Goal: Task Accomplishment & Management: Use online tool/utility

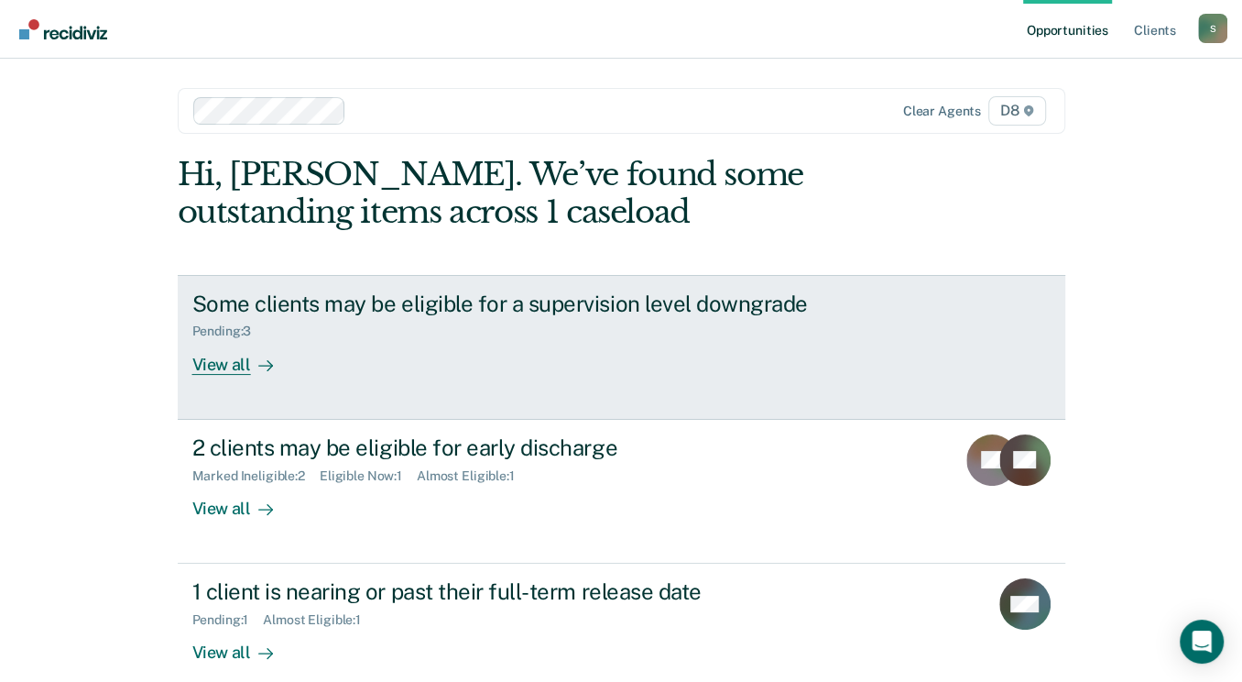
click at [217, 369] on div "View all" at bounding box center [243, 357] width 103 height 36
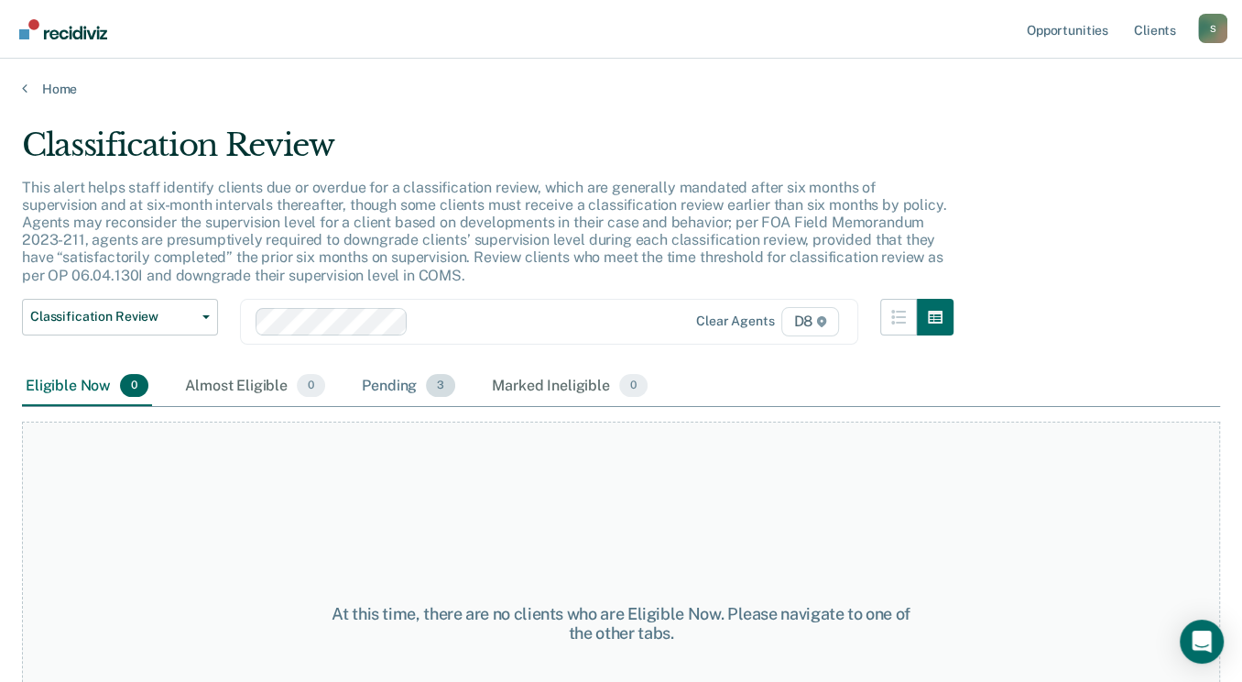
click at [391, 381] on div "Pending 3" at bounding box center [408, 387] width 101 height 40
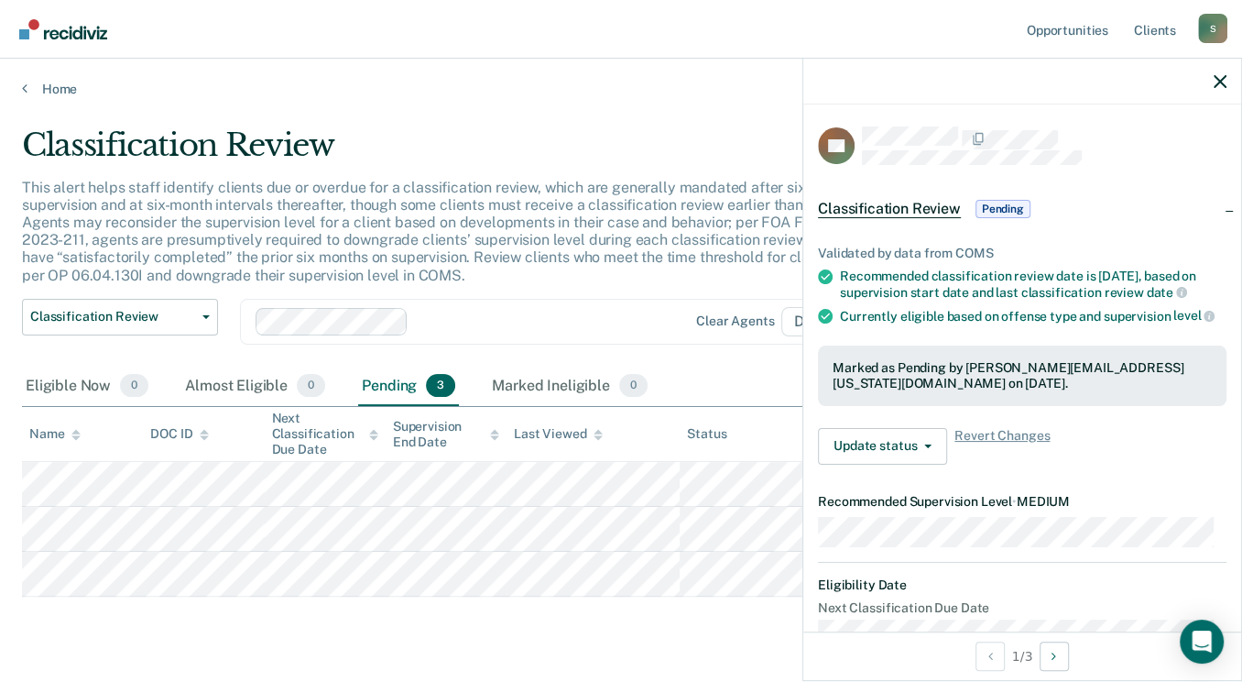
click at [670, 116] on main "Classification Review This alert helps staff identify clients due or overdue fo…" at bounding box center [621, 410] width 1242 height 626
click at [1212, 81] on div at bounding box center [1023, 82] width 438 height 46
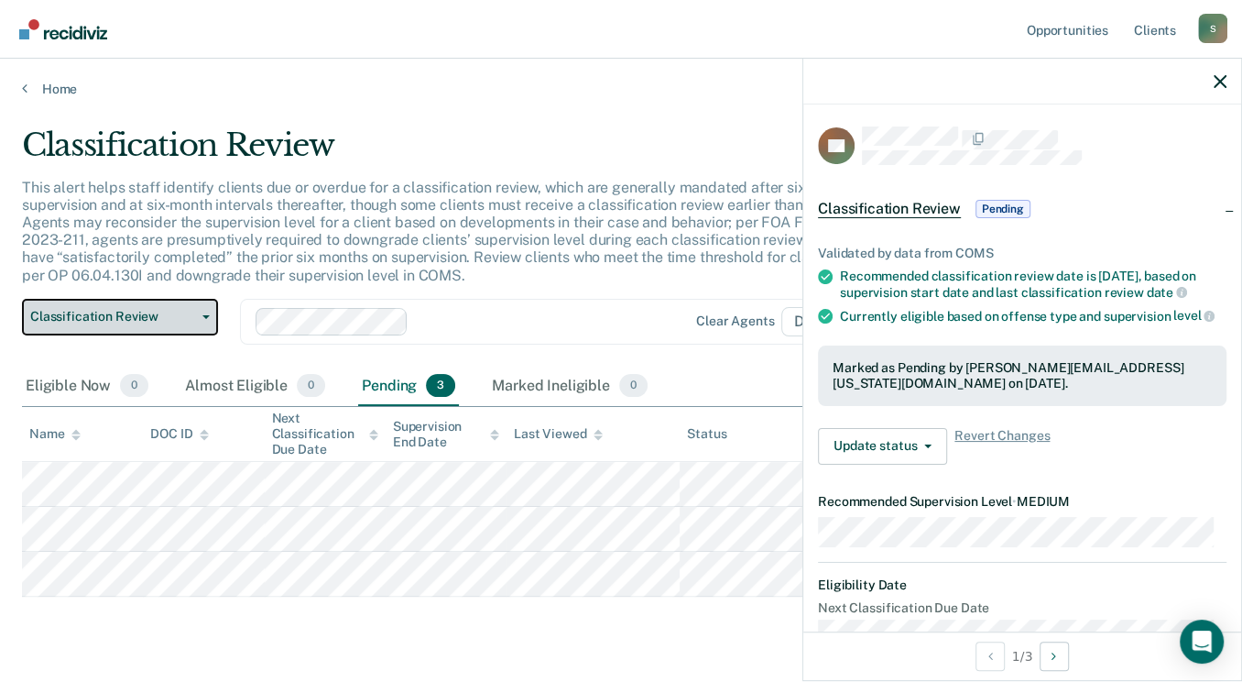
click at [207, 315] on icon "button" at bounding box center [205, 317] width 7 height 4
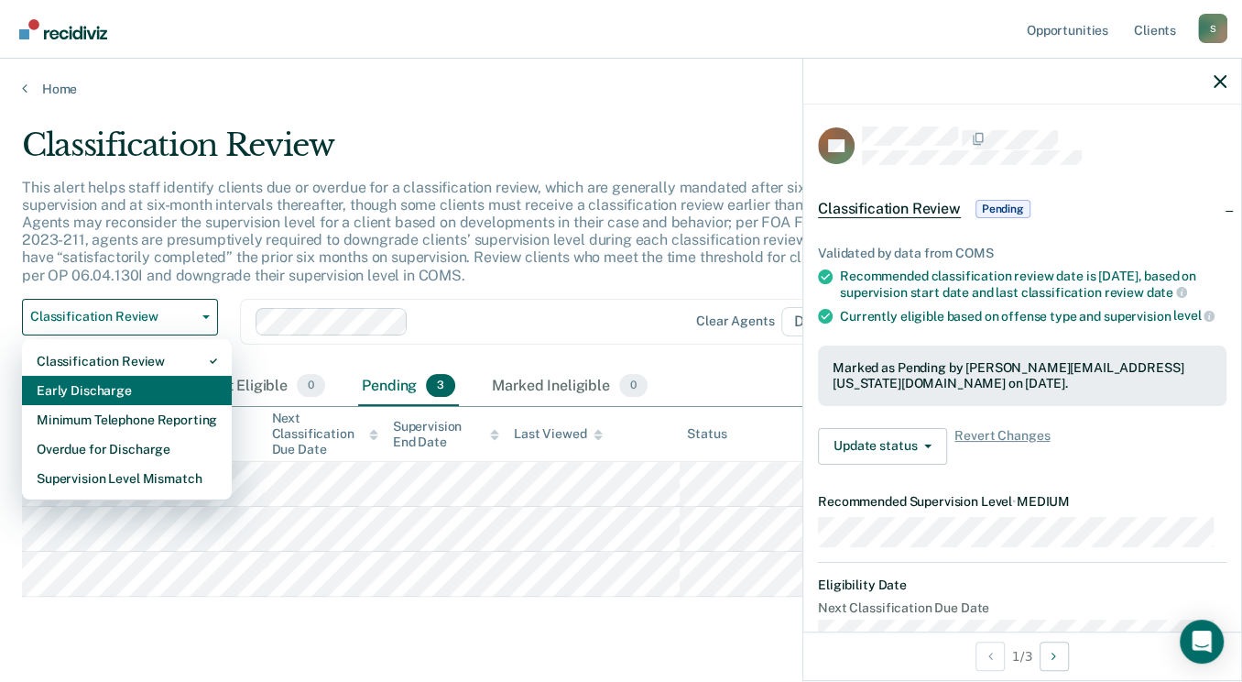
click at [125, 389] on div "Early Discharge" at bounding box center [127, 390] width 181 height 29
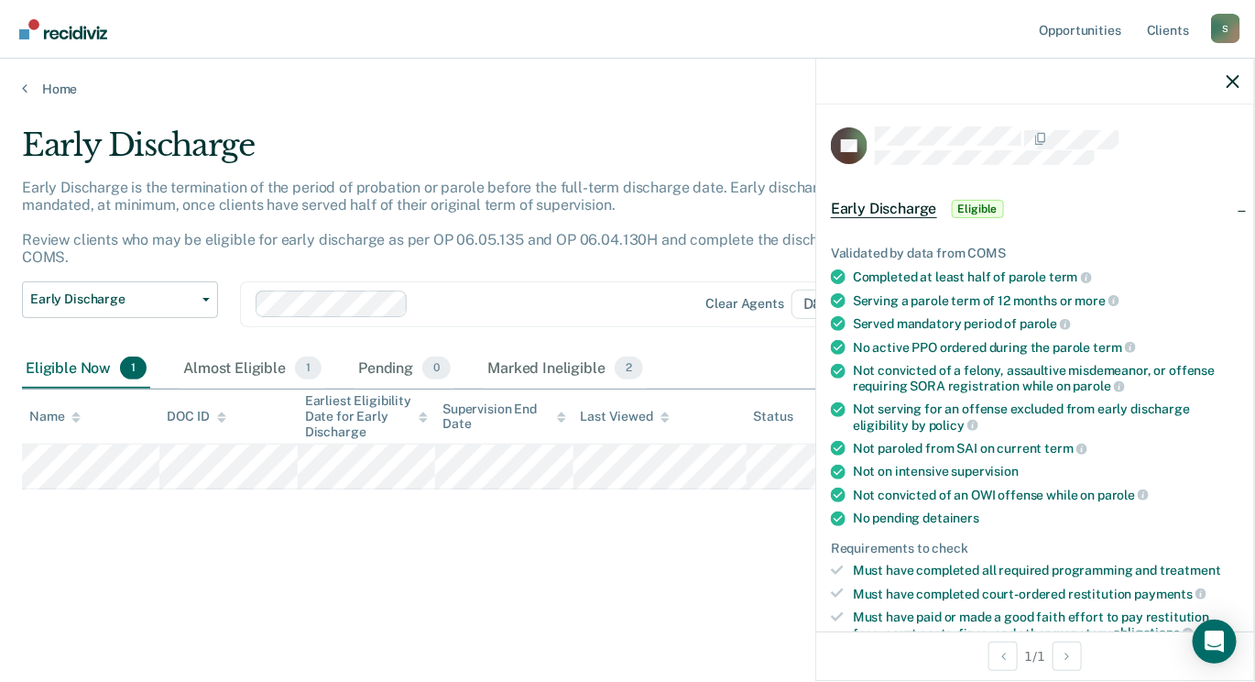
scroll to position [275, 0]
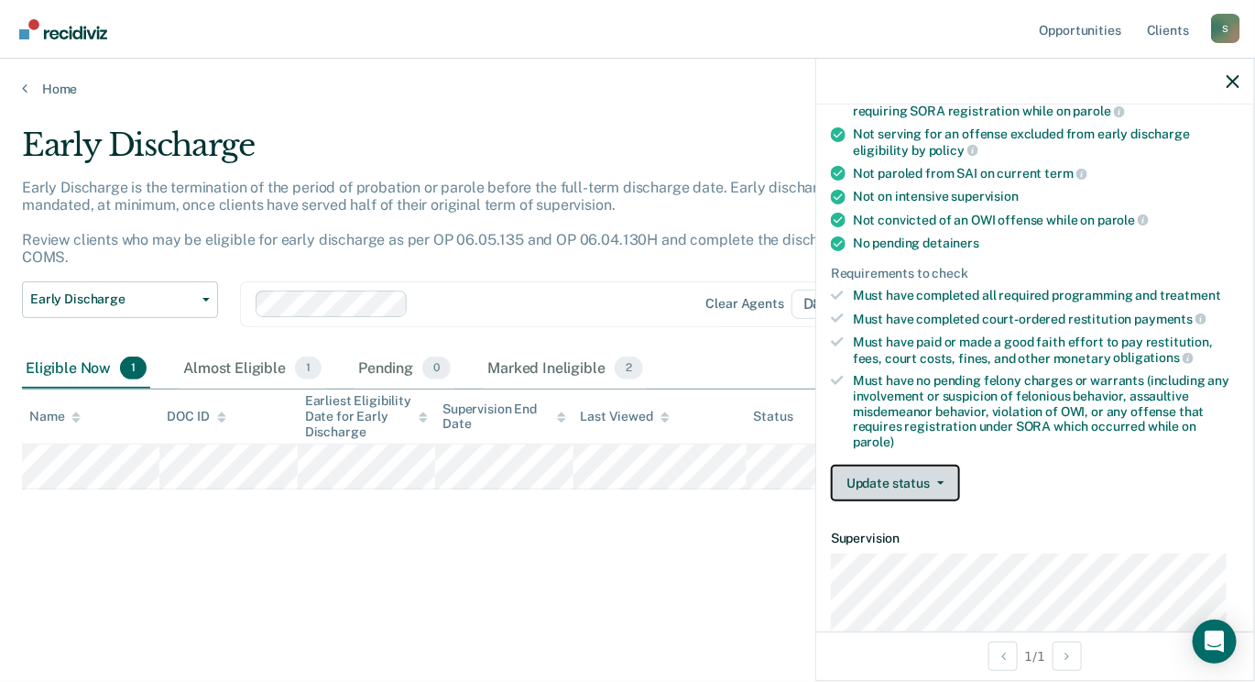
click at [940, 481] on icon "button" at bounding box center [940, 483] width 7 height 4
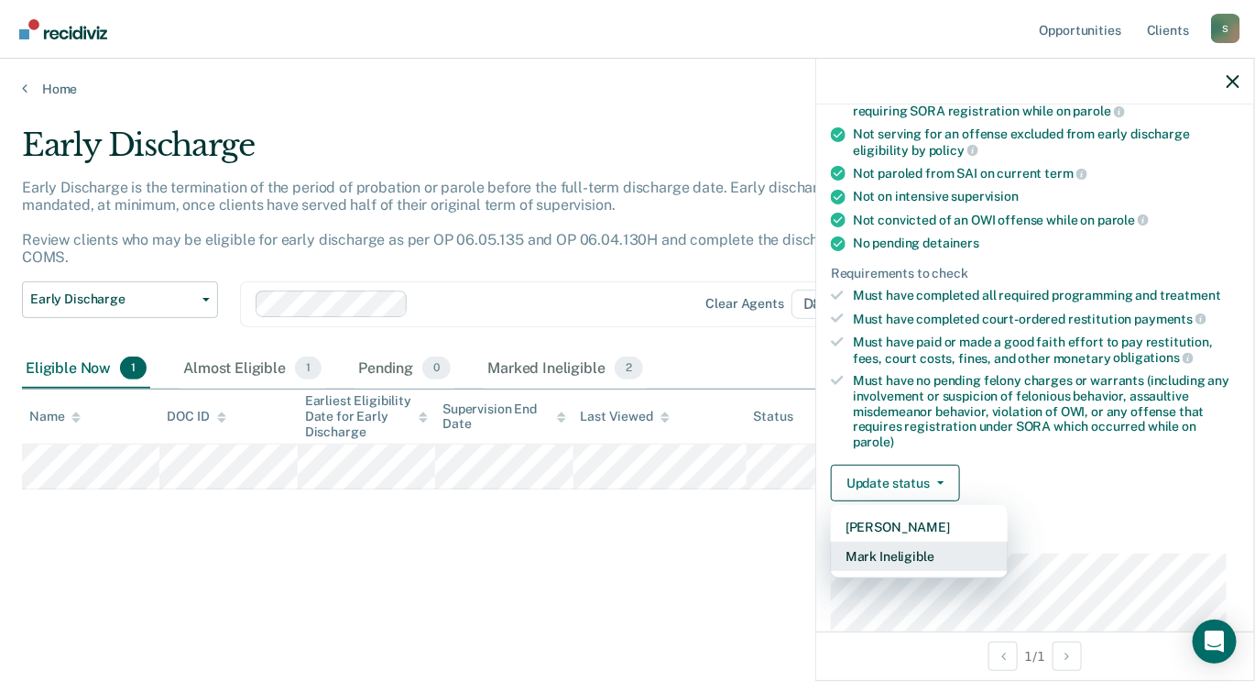
click at [925, 542] on button "Mark Ineligible" at bounding box center [919, 556] width 177 height 29
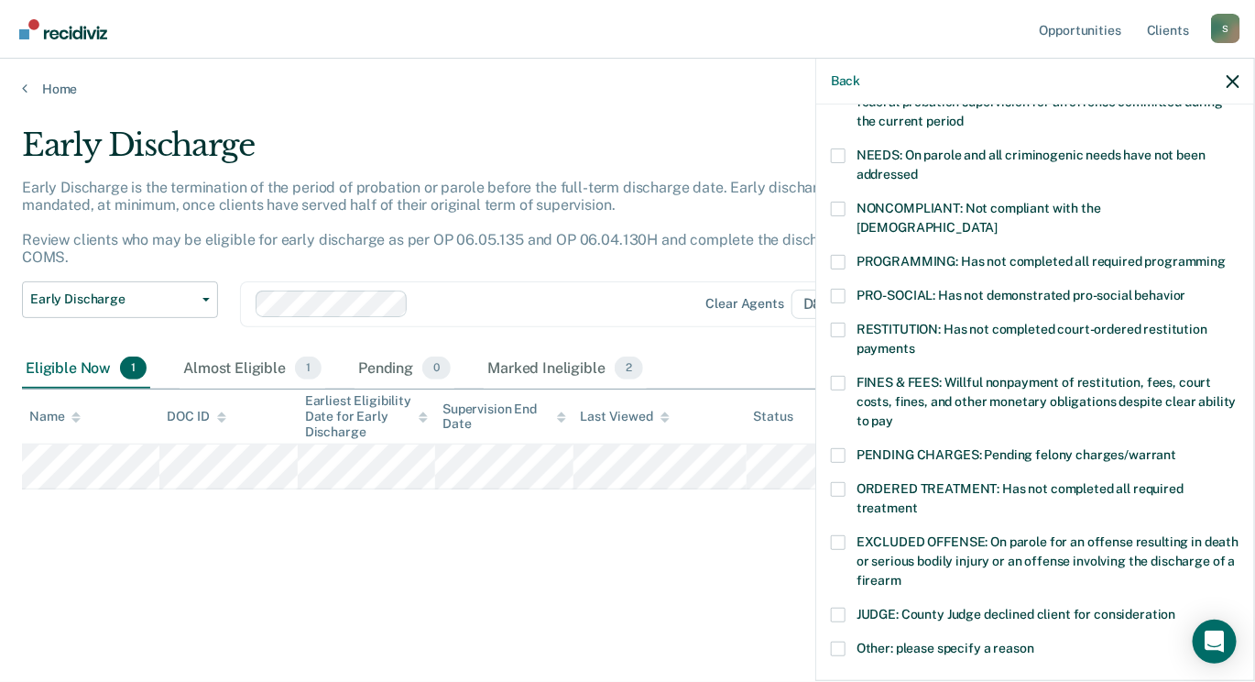
click at [837, 323] on span at bounding box center [838, 330] width 15 height 15
click at [915, 342] on input "RESTITUTION: Has not completed court-ordered restitution payments" at bounding box center [915, 342] width 0 height 0
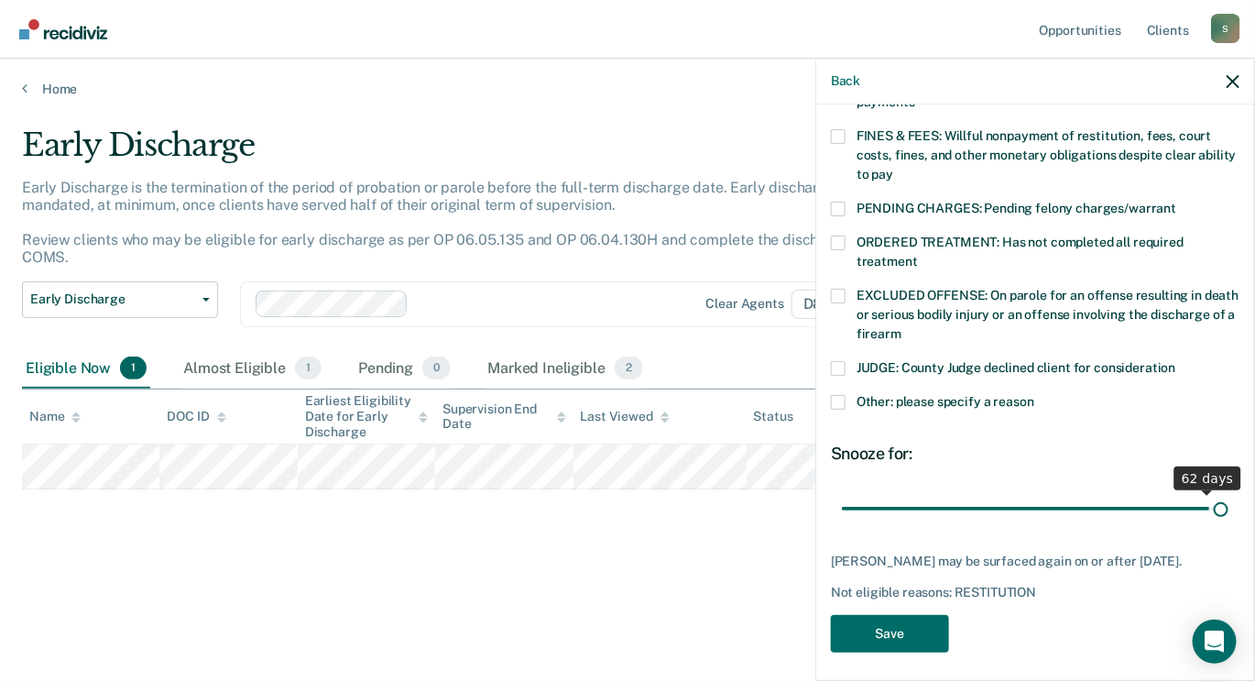
scroll to position [507, 0]
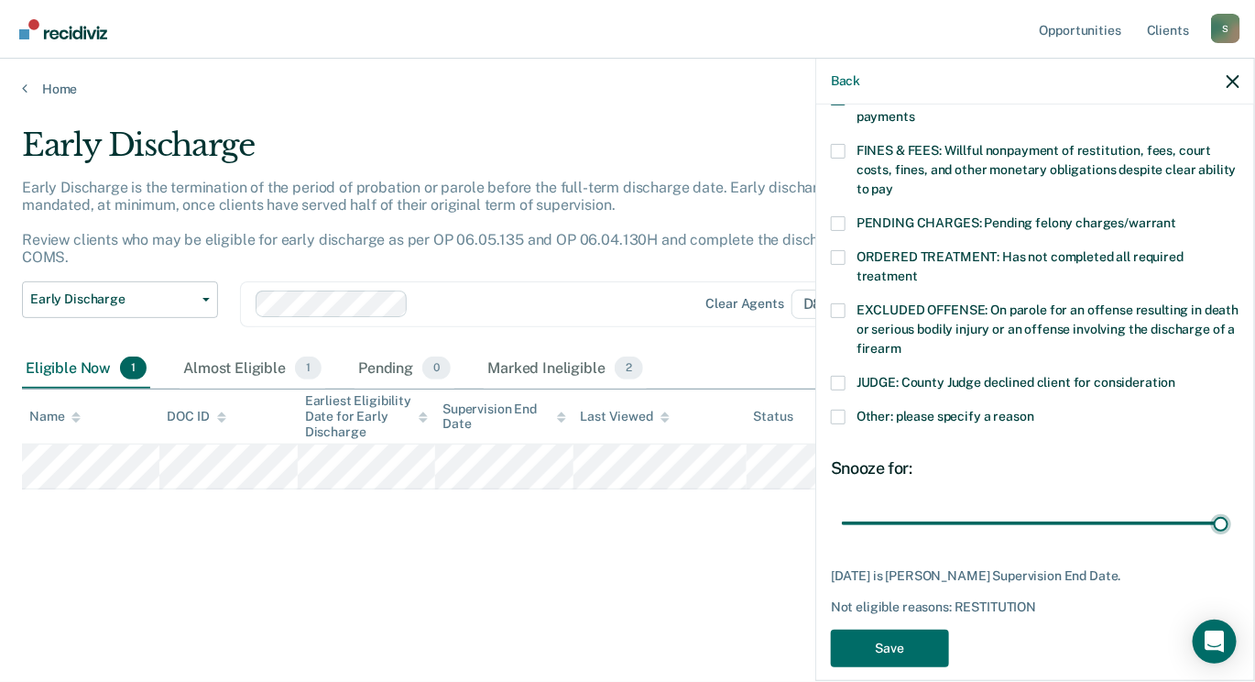
drag, startPoint x: 1015, startPoint y: 482, endPoint x: 1229, endPoint y: 508, distance: 215.0
type input "64"
click at [1228, 508] on input "range" at bounding box center [1035, 523] width 387 height 32
click at [923, 631] on button "Save" at bounding box center [890, 648] width 118 height 38
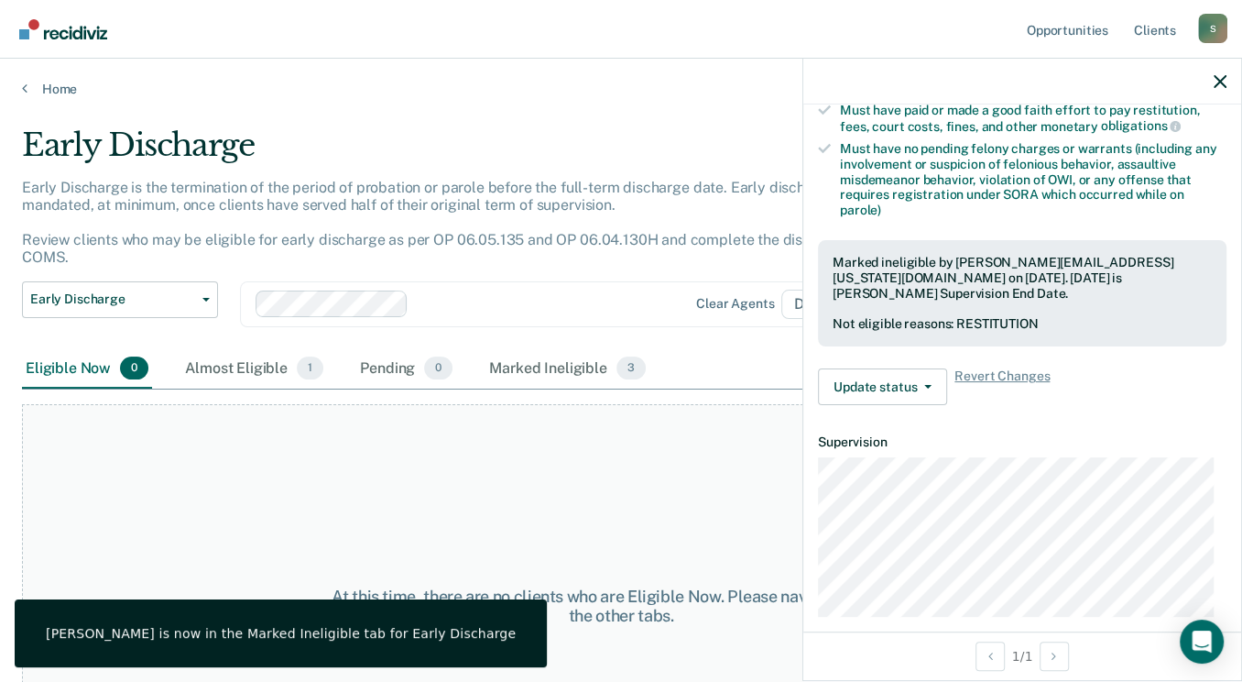
click at [656, 432] on div "At this time, there are no clients who are Eligible Now. Please navigate to one…" at bounding box center [621, 605] width 1198 height 403
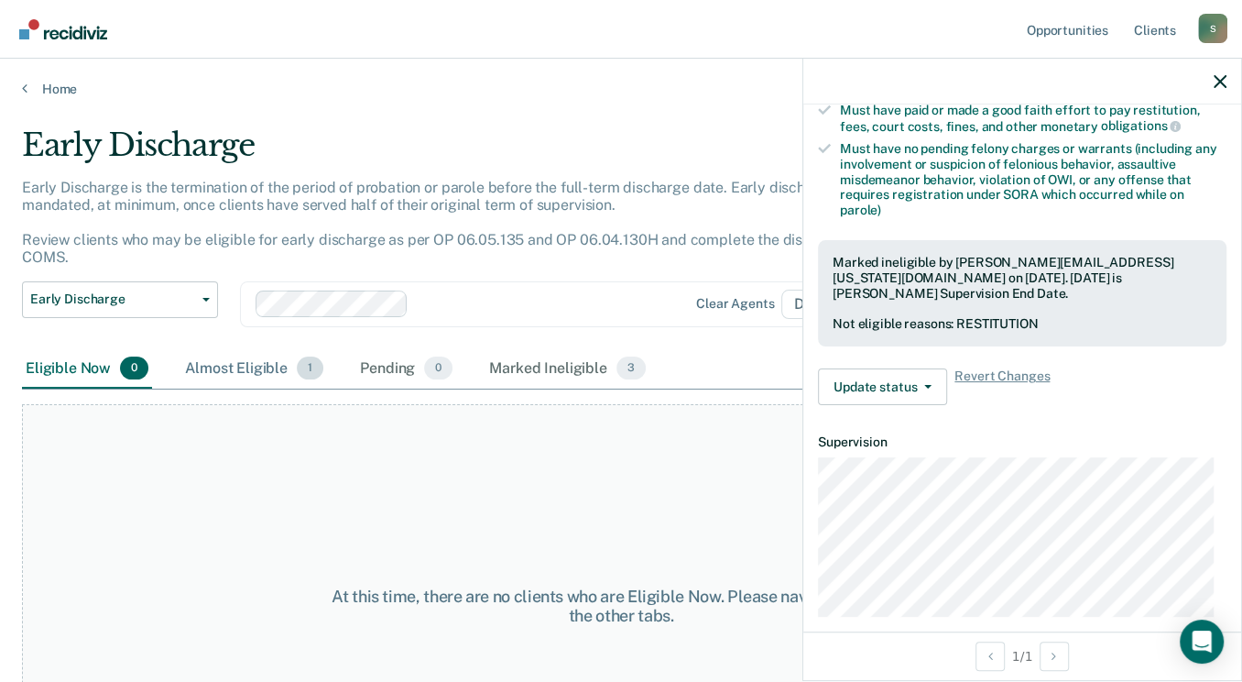
click at [230, 371] on div "Almost Eligible 1" at bounding box center [254, 369] width 146 height 40
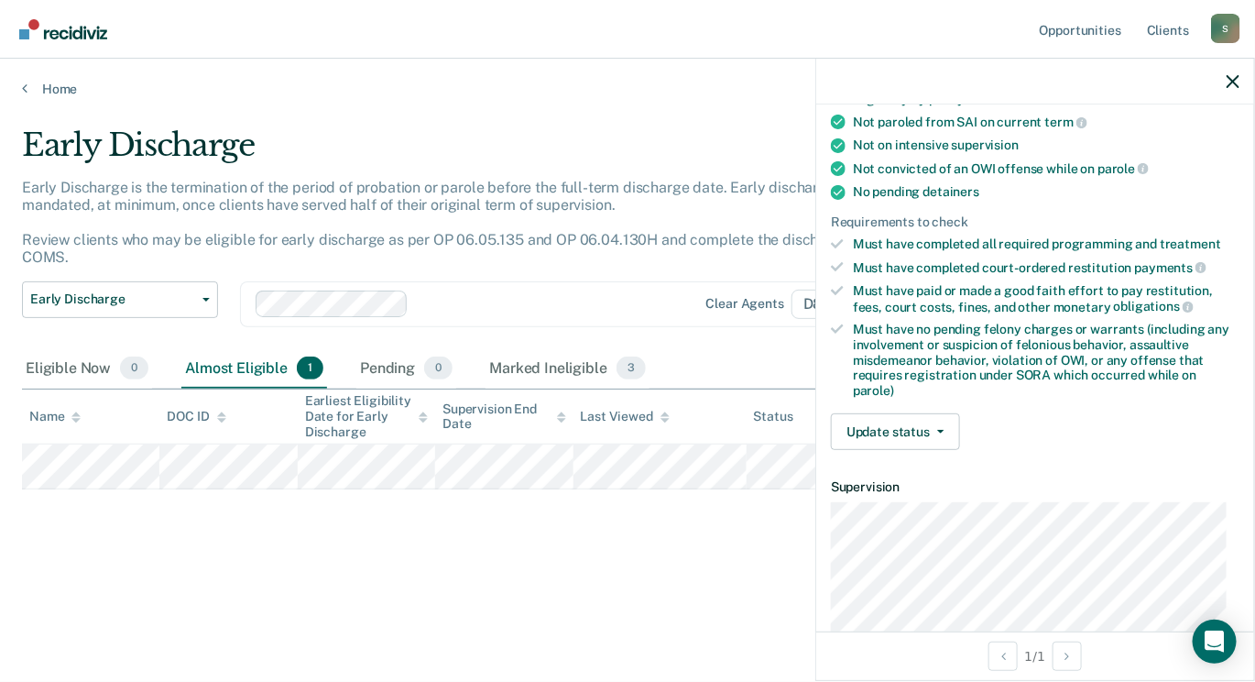
scroll to position [367, 0]
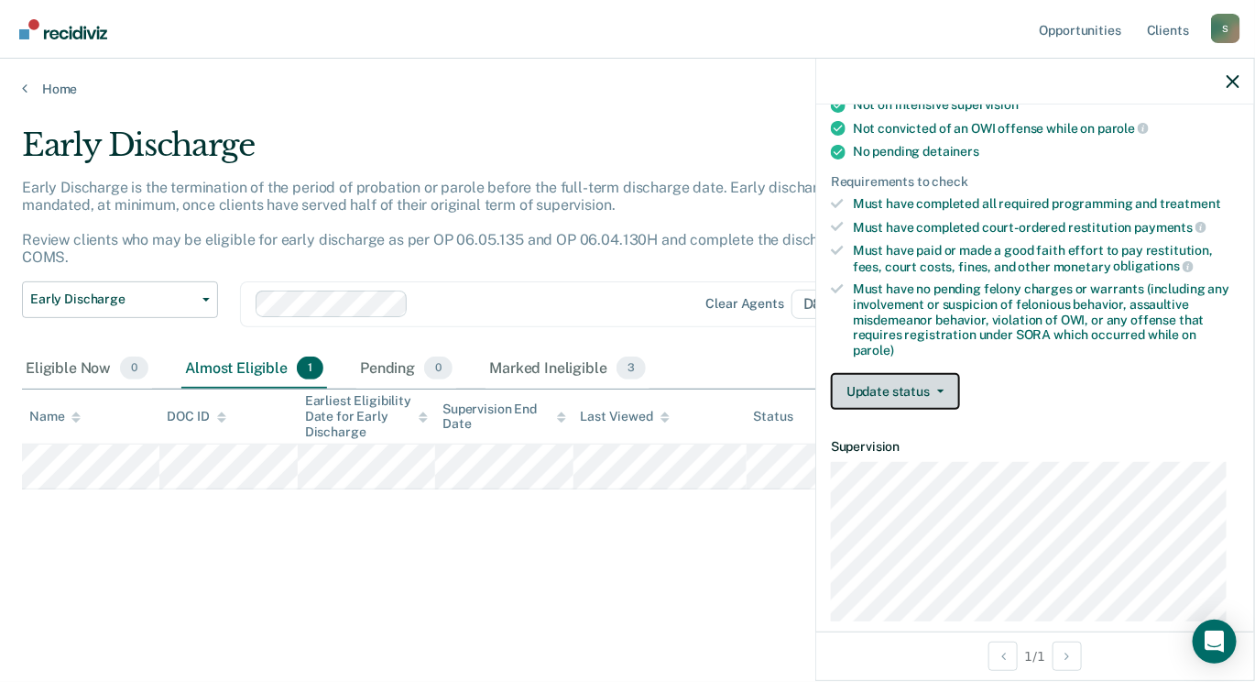
click at [939, 389] on icon "button" at bounding box center [940, 391] width 7 height 4
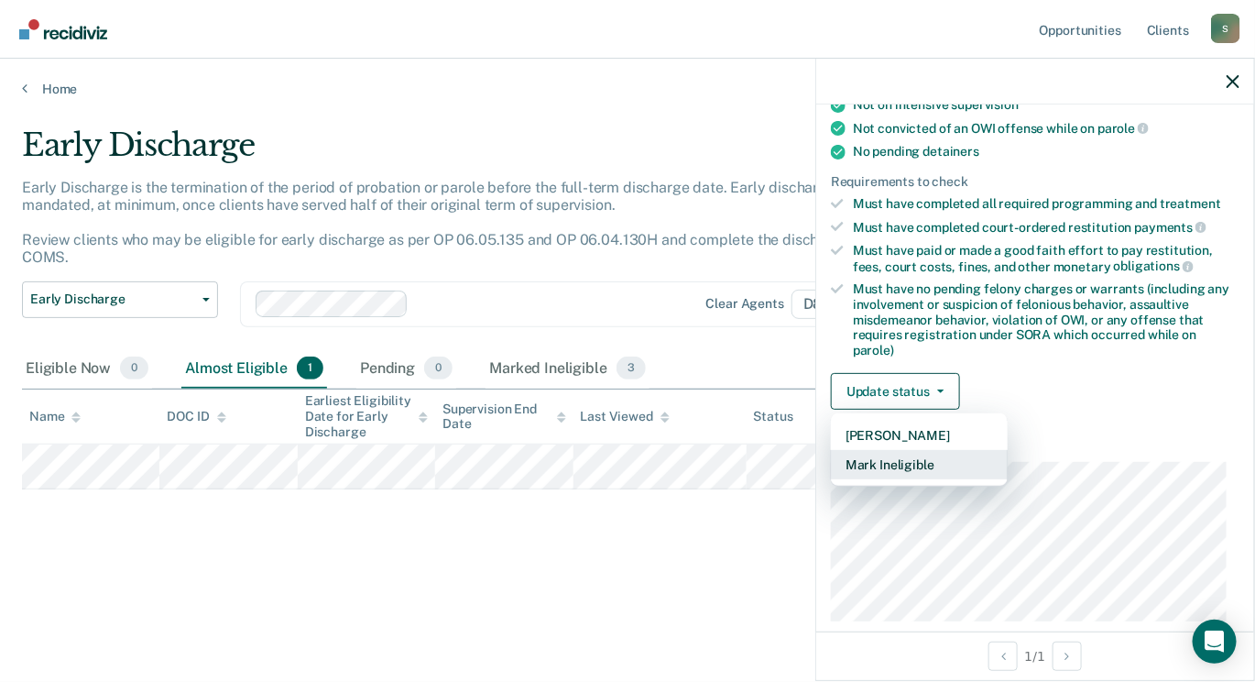
click at [925, 456] on button "Mark Ineligible" at bounding box center [919, 464] width 177 height 29
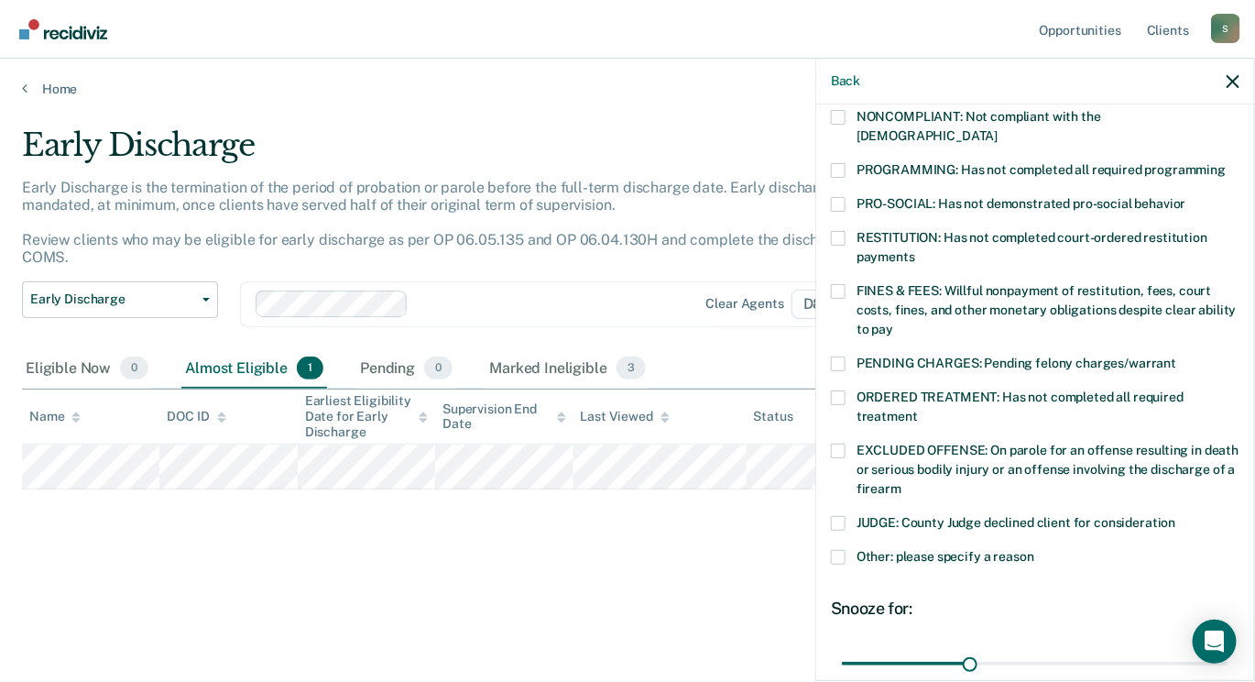
click at [835, 443] on span at bounding box center [838, 450] width 15 height 15
click at [902, 482] on input "EXCLUDED OFFENSE: On parole for an offense resulting in death or serious bodily…" at bounding box center [902, 482] width 0 height 0
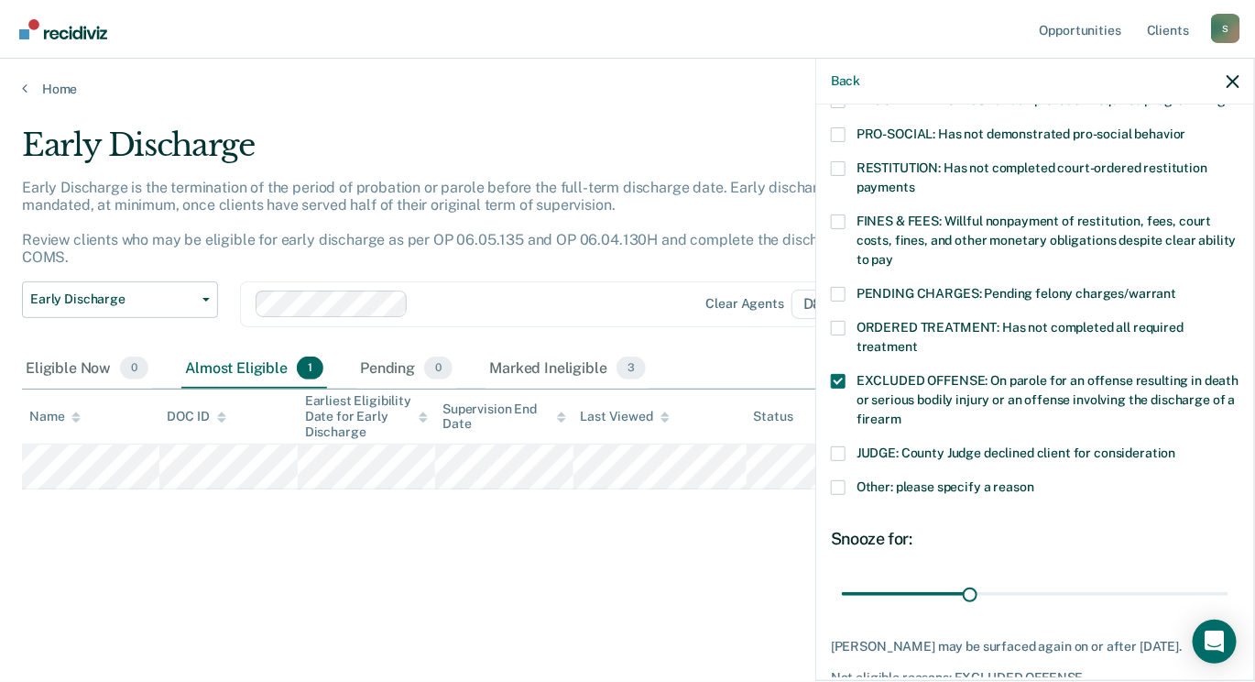
scroll to position [521, 0]
